Goal: Task Accomplishment & Management: Complete application form

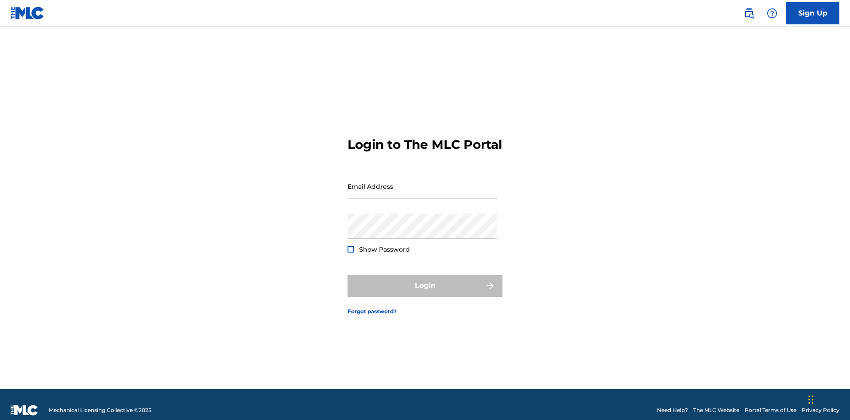
scroll to position [12, 0]
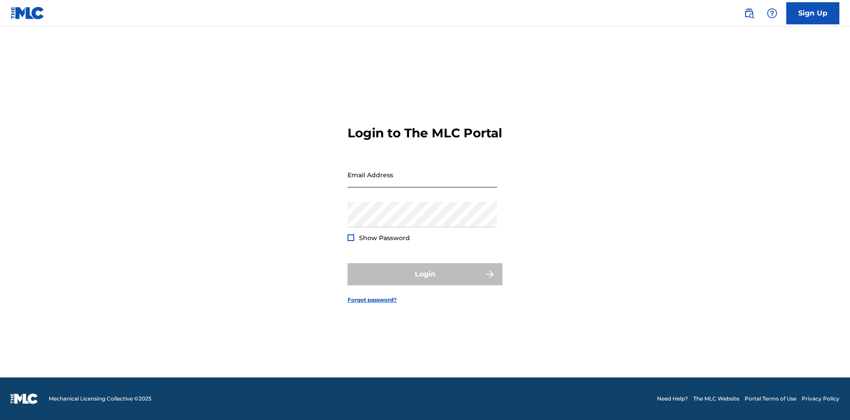
click at [423, 182] on input "Email Address" at bounding box center [423, 174] width 150 height 25
type input "[PERSON_NAME][EMAIL_ADDRESS][PERSON_NAME][DOMAIN_NAME]"
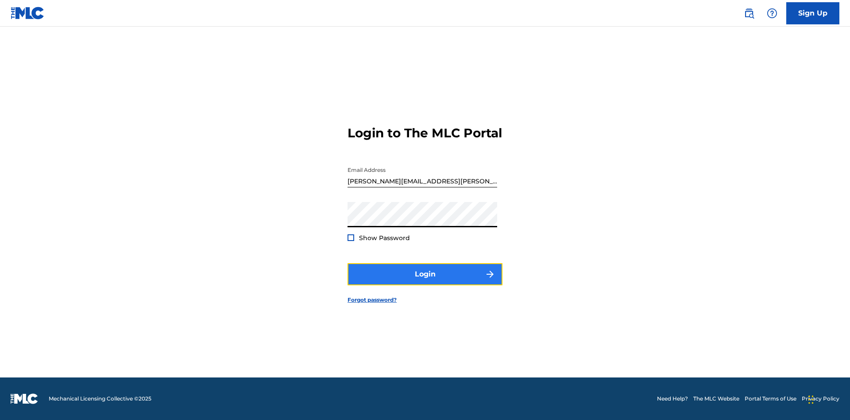
click at [425, 282] on button "Login" at bounding box center [425, 274] width 155 height 22
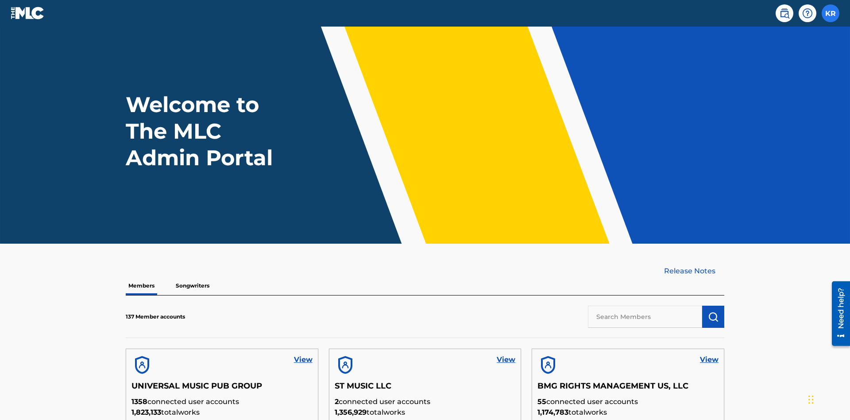
click at [831, 13] on label at bounding box center [831, 13] width 18 height 18
click at [831, 13] on input "KR [PERSON_NAME] [PERSON_NAME][EMAIL_ADDRESS][PERSON_NAME][DOMAIN_NAME] Profile…" at bounding box center [831, 13] width 0 height 0
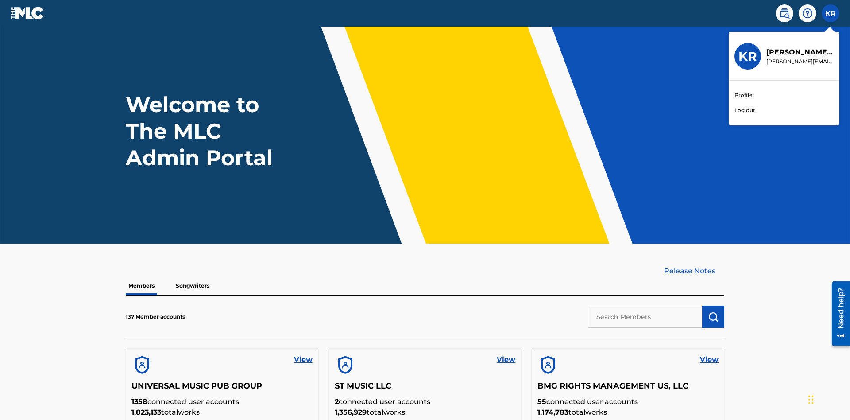
scroll to position [38, 0]
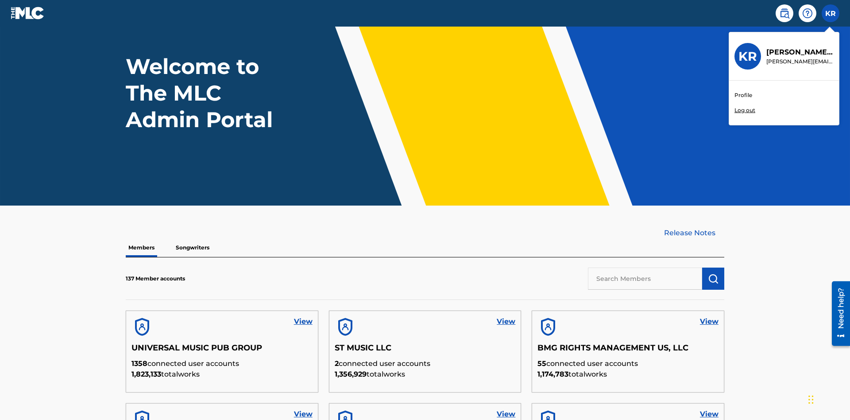
click at [743, 95] on link "Profile" at bounding box center [744, 95] width 18 height 8
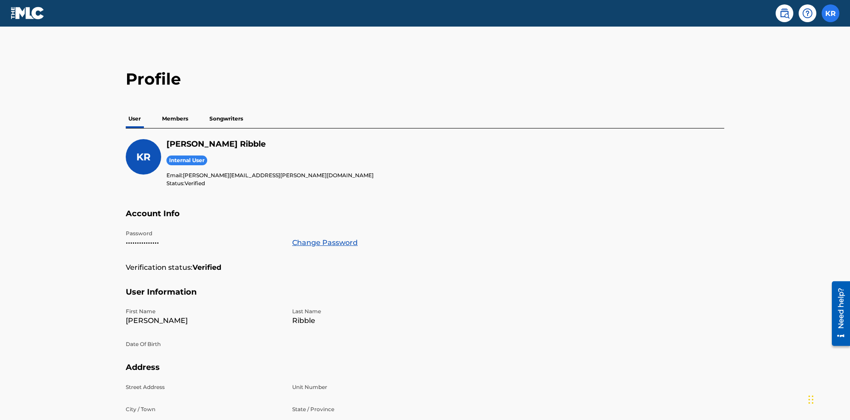
scroll to position [56, 0]
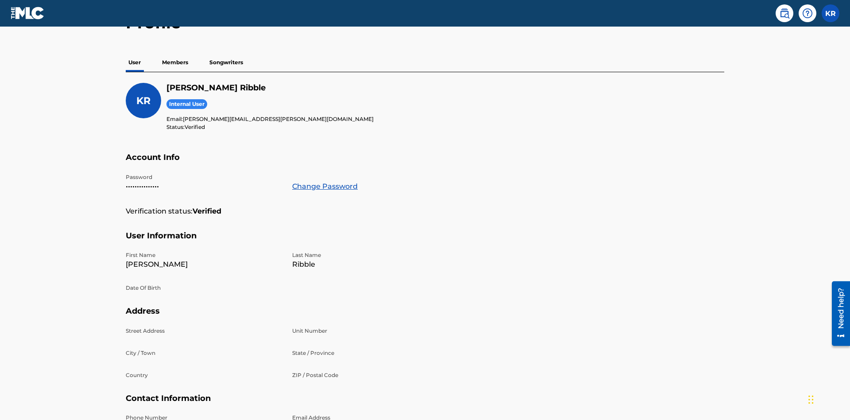
click at [175, 62] on p "Members" at bounding box center [174, 62] width 31 height 19
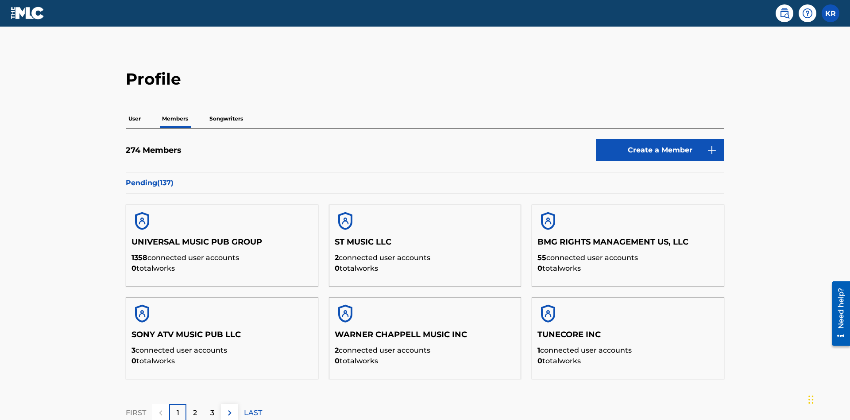
scroll to position [86, 0]
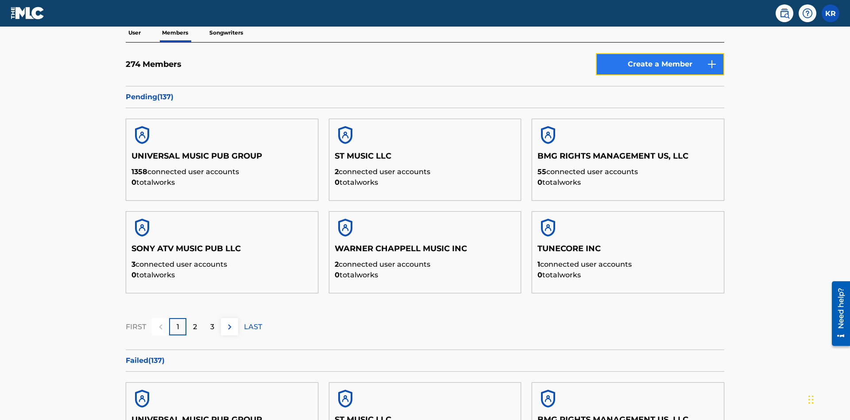
click at [660, 64] on link "Create a Member" at bounding box center [660, 64] width 128 height 22
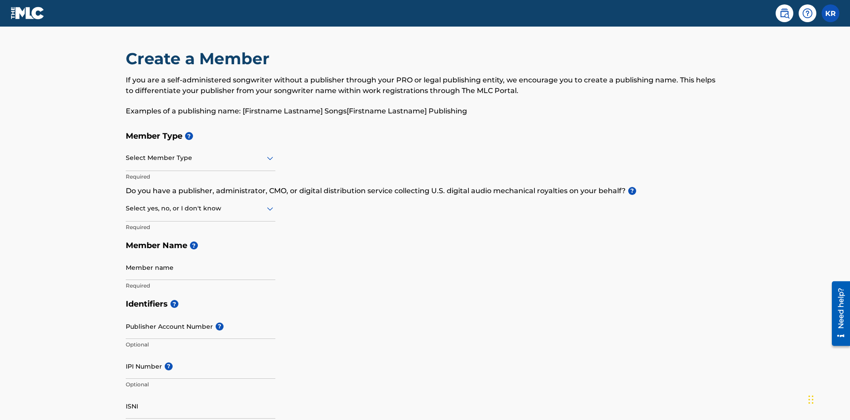
scroll to position [100, 0]
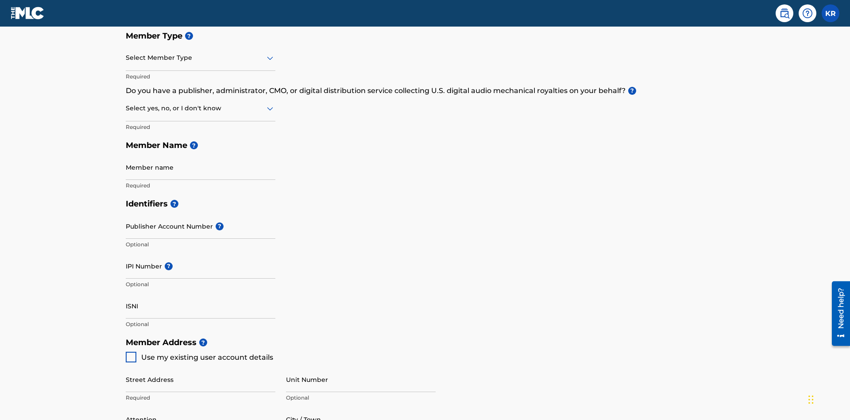
click at [126, 58] on input "text" at bounding box center [127, 57] width 2 height 9
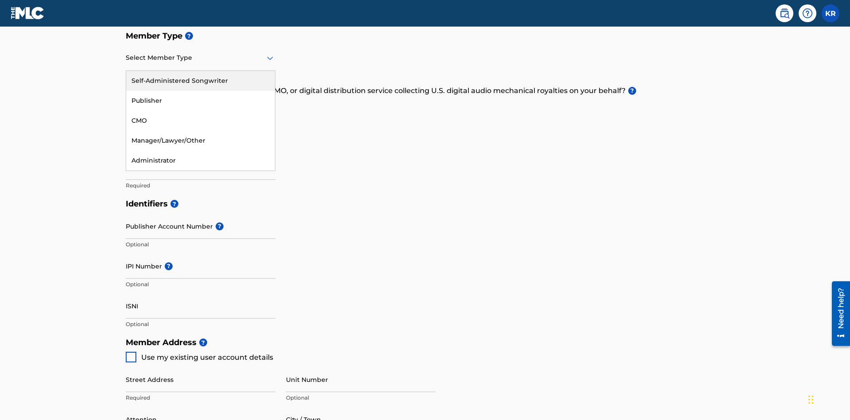
click at [201, 81] on div "Self-Administered Songwriter" at bounding box center [200, 81] width 149 height 20
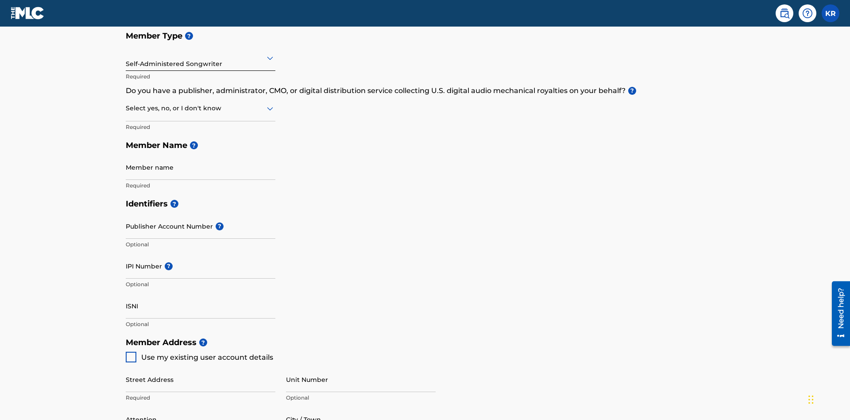
scroll to position [151, 0]
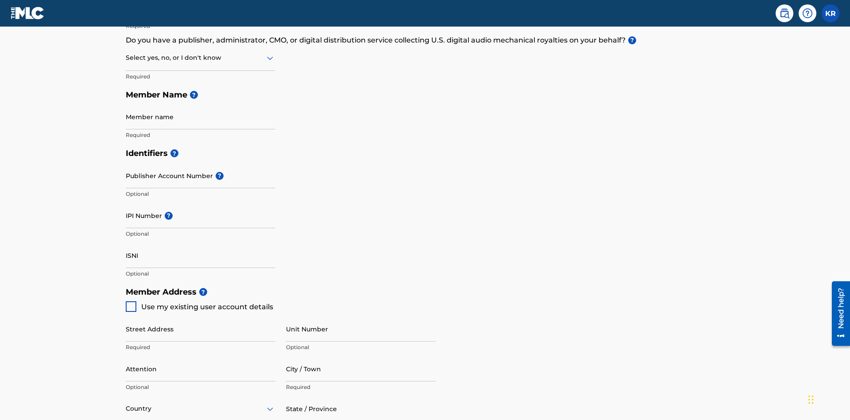
click at [126, 58] on input "text" at bounding box center [127, 57] width 2 height 9
click at [201, 101] on div "No" at bounding box center [200, 101] width 149 height 20
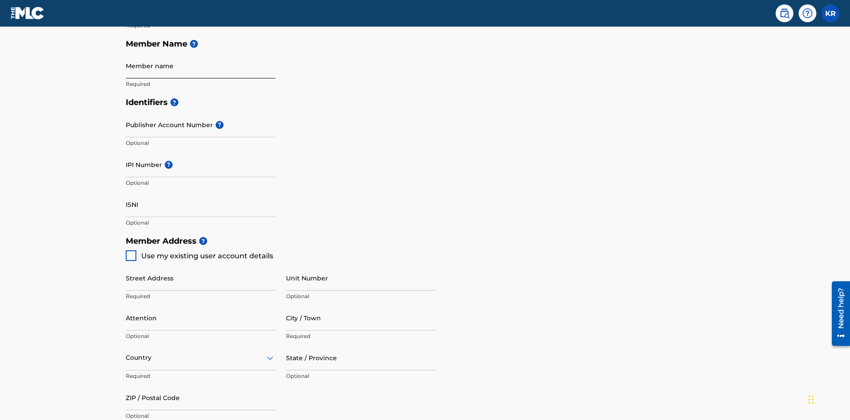
click at [201, 66] on input "Member name" at bounding box center [201, 65] width 150 height 25
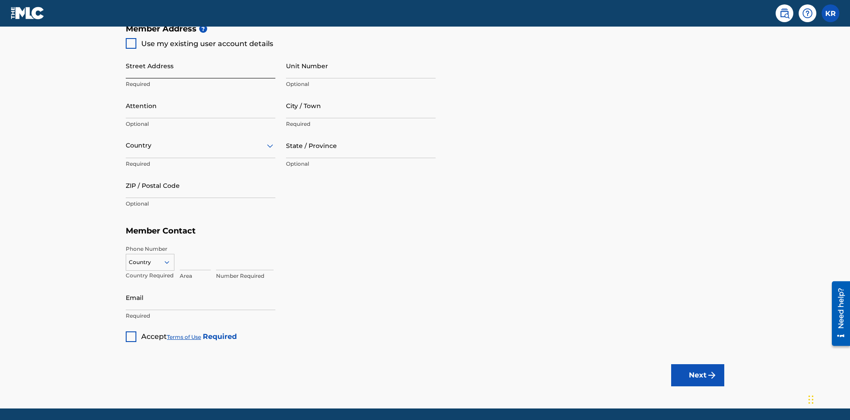
type input "Z2025.09.25.04.25.40"
click at [201, 66] on input "Street Address" at bounding box center [201, 65] width 150 height 25
type input "[STREET_ADDRESS]"
click at [361, 66] on input "Unit Number" at bounding box center [361, 65] width 150 height 25
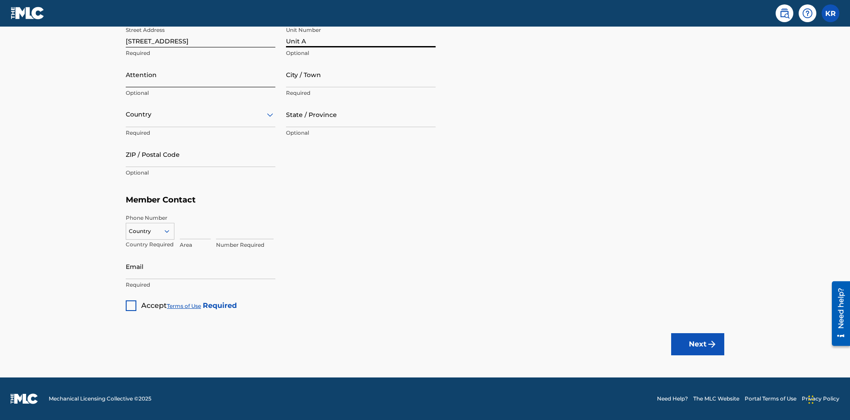
type input "Unit A"
click at [201, 74] on input "Attention" at bounding box center [201, 74] width 150 height 25
type input "[PERSON_NAME]"
click at [361, 74] on input "City / Town" at bounding box center [361, 74] width 150 height 25
type input "[GEOGRAPHIC_DATA]"
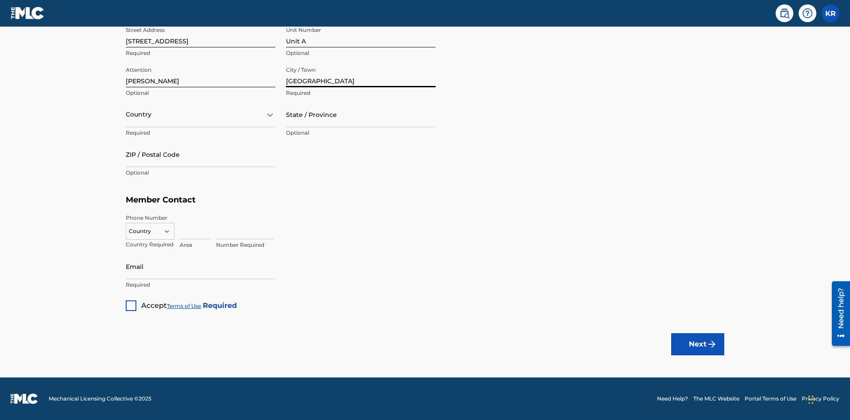
click at [126, 114] on input "text" at bounding box center [127, 114] width 2 height 9
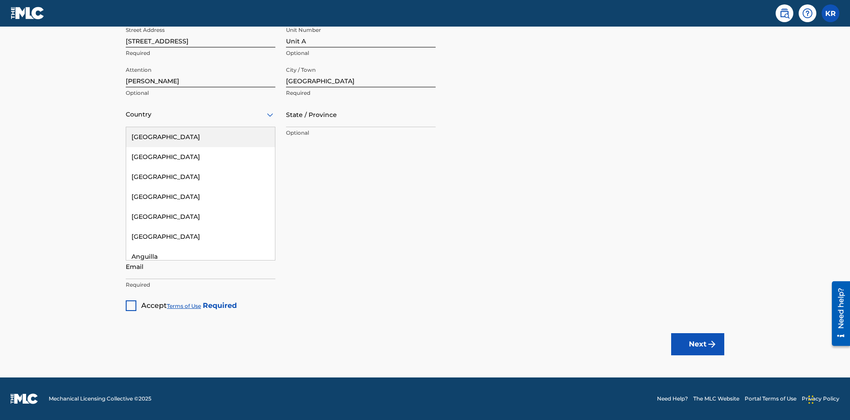
click at [201, 137] on div "[GEOGRAPHIC_DATA]" at bounding box center [200, 137] width 149 height 20
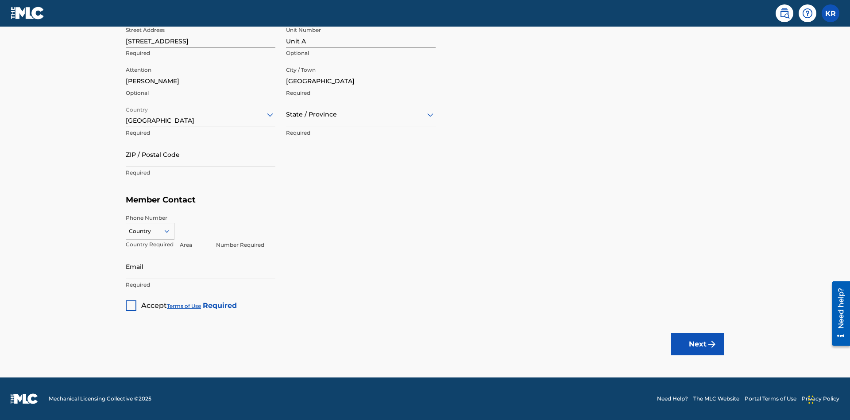
click at [287, 114] on input "text" at bounding box center [287, 114] width 2 height 9
click at [201, 154] on input "ZIP / Postal Code" at bounding box center [201, 154] width 150 height 25
type input "43140"
click at [171, 231] on icon at bounding box center [167, 231] width 8 height 8
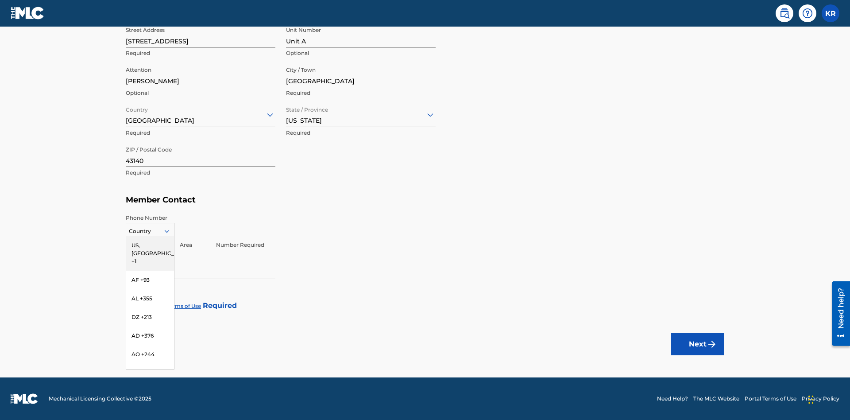
click at [150, 245] on div "US, [GEOGRAPHIC_DATA] +1" at bounding box center [150, 253] width 48 height 35
click at [195, 226] on input at bounding box center [195, 226] width 31 height 25
type input "740"
click at [245, 226] on input at bounding box center [245, 226] width 58 height 25
type input "8675309"
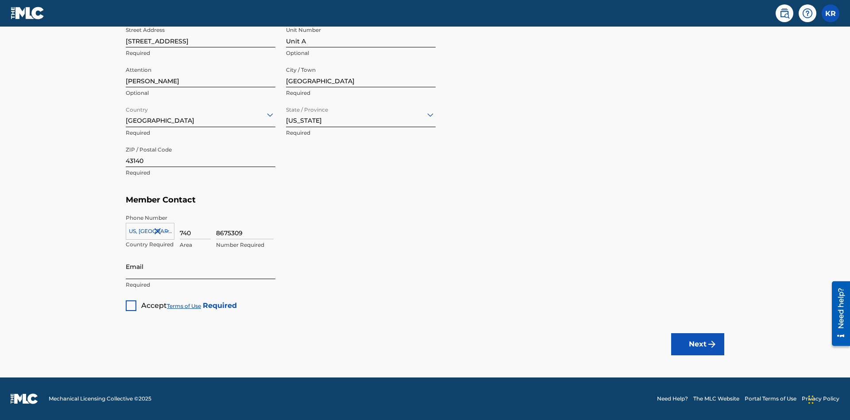
click at [201, 266] on input "Email" at bounding box center [201, 266] width 150 height 25
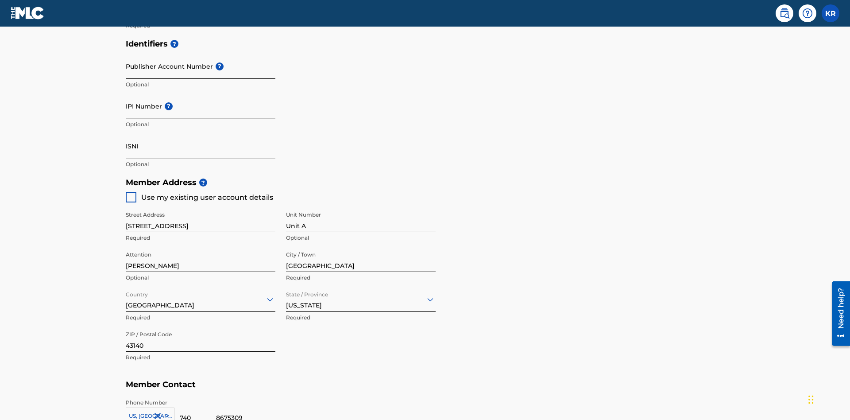
type input "[EMAIL_ADDRESS][DOMAIN_NAME]"
click at [201, 66] on input "Publisher Account Number ?" at bounding box center [201, 66] width 150 height 25
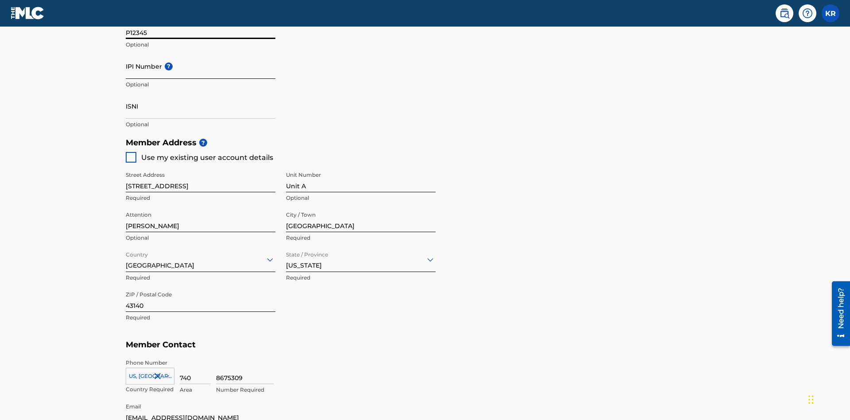
type input "P12345"
click at [201, 66] on input "IPI Number ?" at bounding box center [201, 66] width 150 height 25
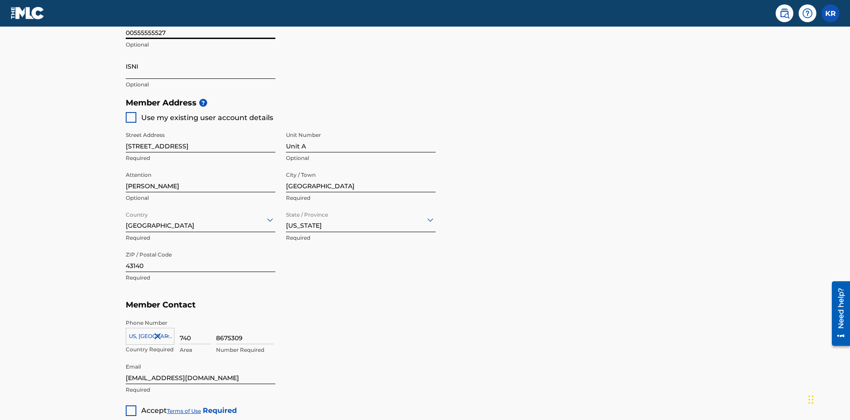
type input "00555555527"
click at [201, 66] on input "ISNI" at bounding box center [201, 66] width 150 height 25
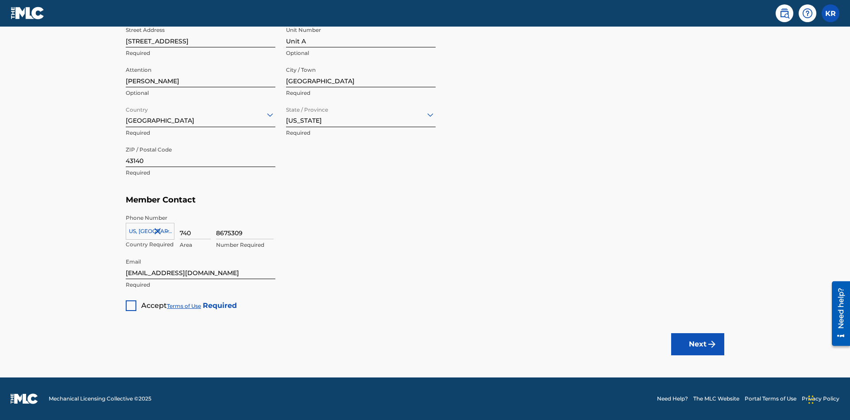
type input "1783704242094149"
click at [131, 305] on div at bounding box center [131, 305] width 11 height 11
click at [698, 344] on button "Next" at bounding box center [697, 344] width 53 height 22
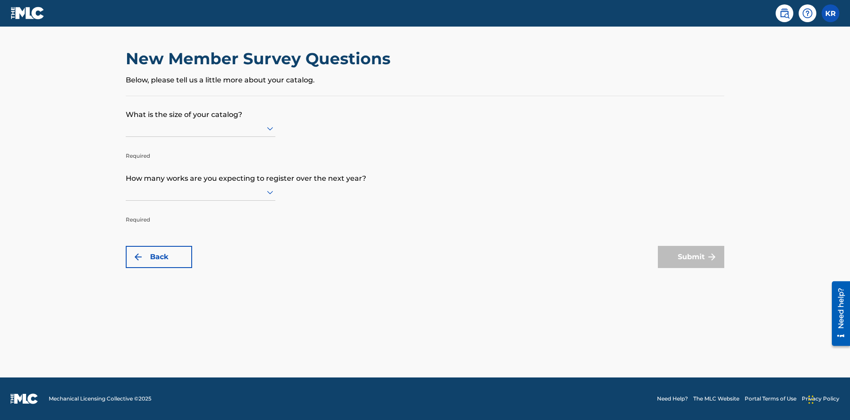
click at [126, 128] on input "text" at bounding box center [127, 128] width 2 height 9
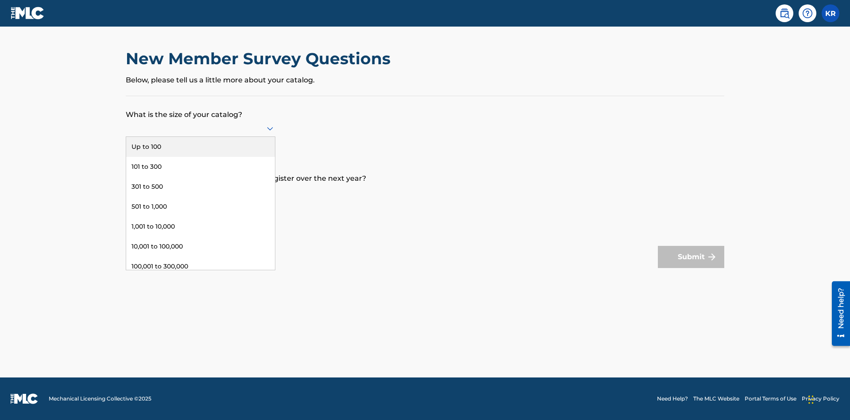
click at [201, 276] on div "301,000 to 500,000" at bounding box center [200, 286] width 149 height 20
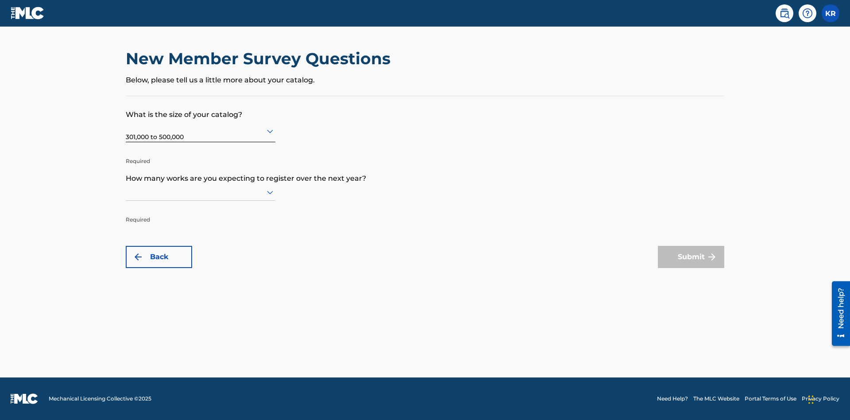
click at [126, 192] on input "text" at bounding box center [127, 191] width 2 height 9
